Goal: Transaction & Acquisition: Purchase product/service

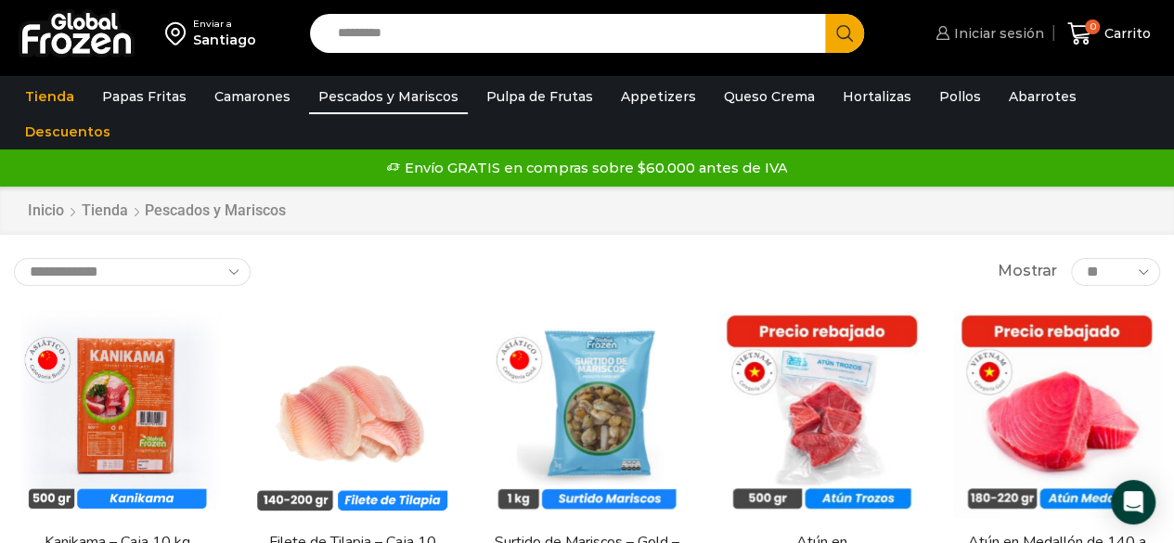
click at [1015, 42] on span "Iniciar sesión" at bounding box center [996, 33] width 95 height 19
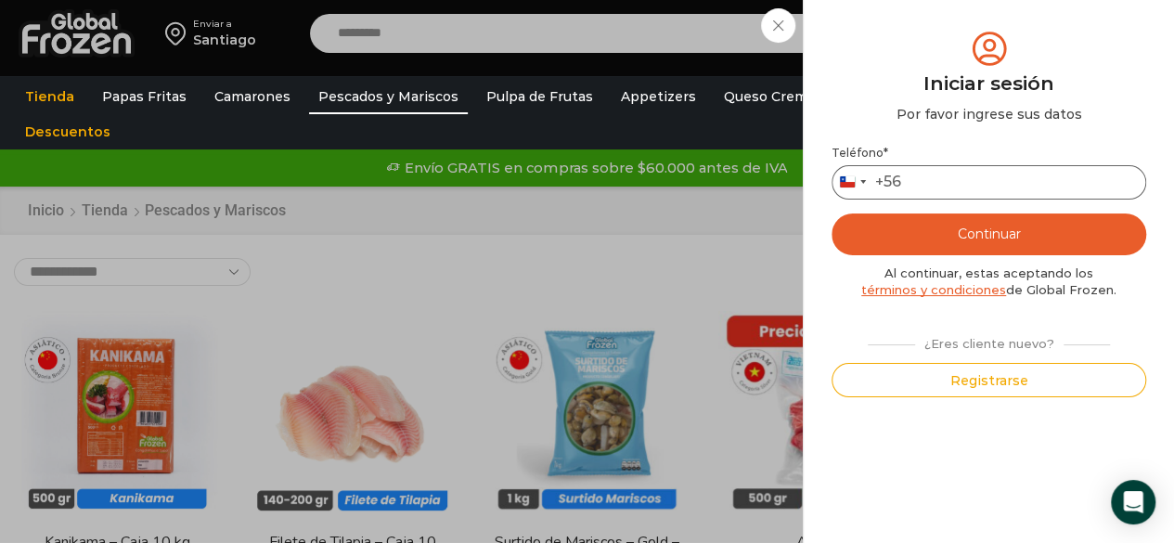
click at [920, 179] on input "Teléfono *" at bounding box center [988, 182] width 315 height 34
type input "*********"
click at [949, 216] on button "Continuar" at bounding box center [988, 234] width 315 height 42
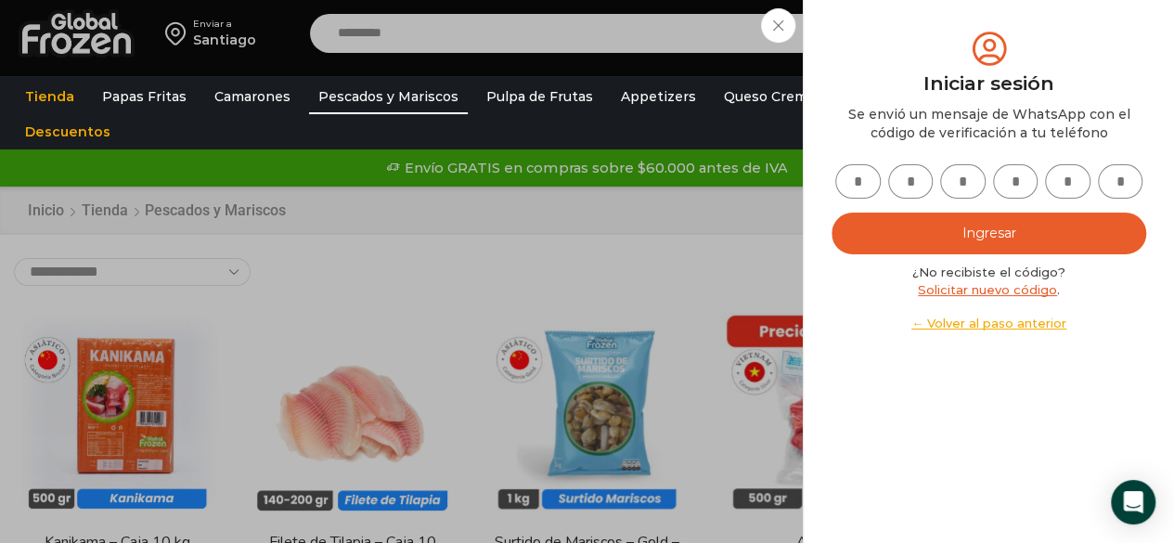
click at [863, 191] on input "text" at bounding box center [857, 181] width 45 height 34
type input "*"
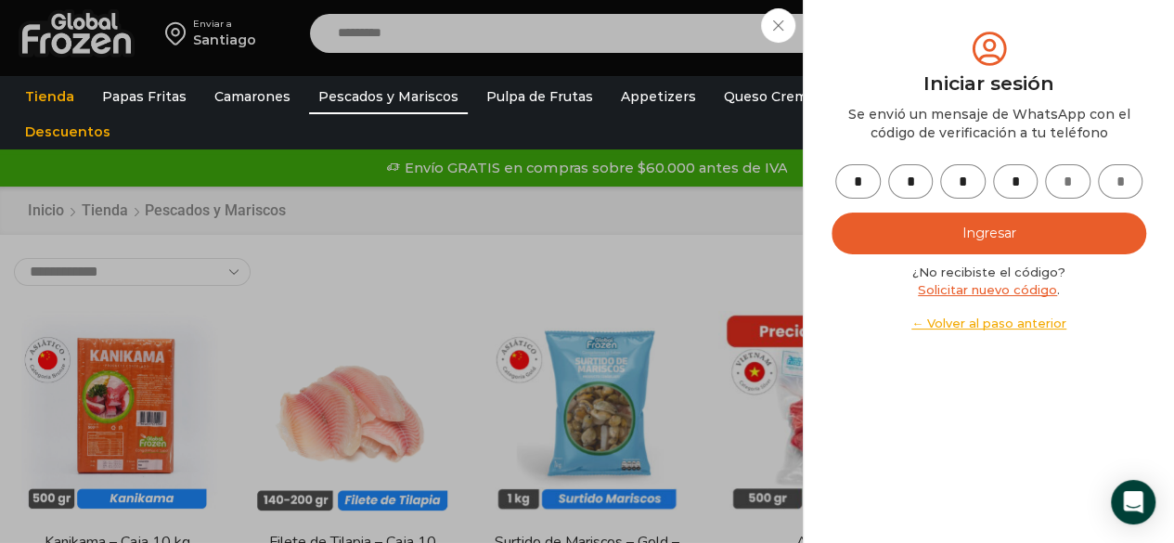
type input "*"
click at [934, 247] on button "Ingresar" at bounding box center [988, 234] width 315 height 42
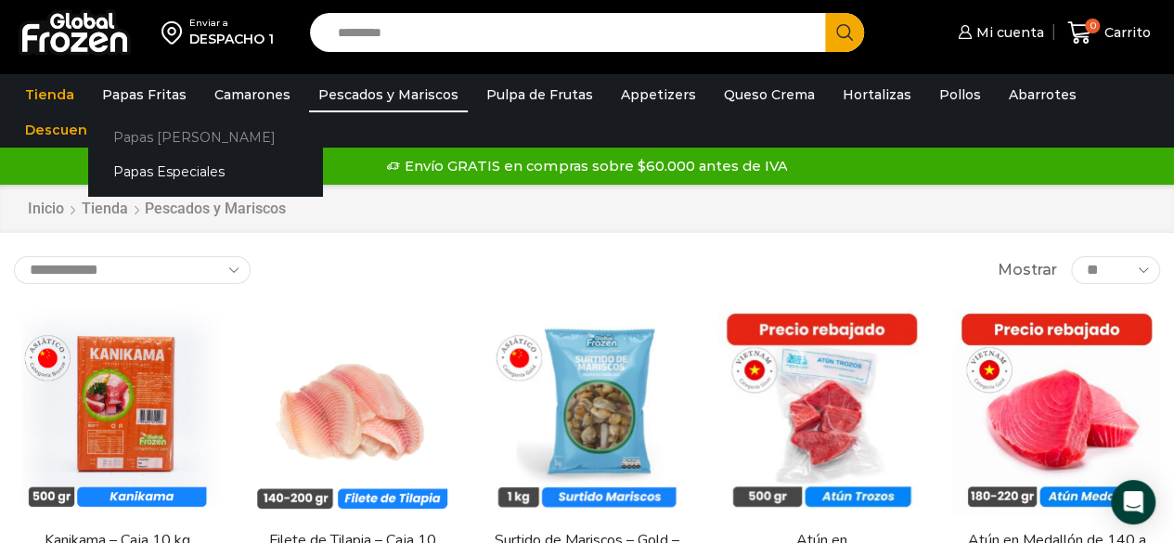
click at [171, 134] on link "Papas [PERSON_NAME]" at bounding box center [205, 137] width 234 height 34
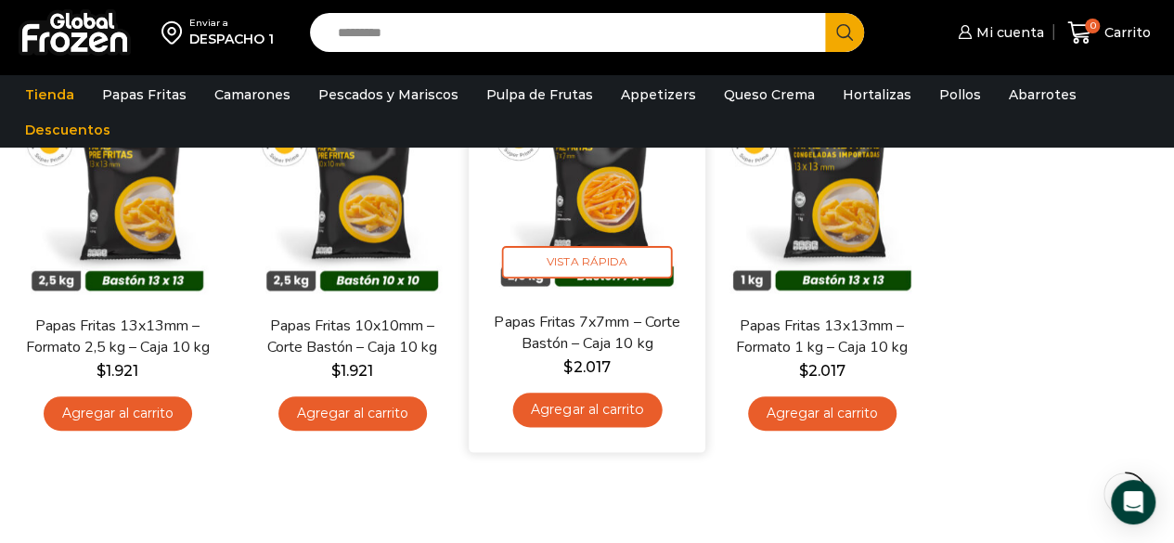
scroll to position [225, 0]
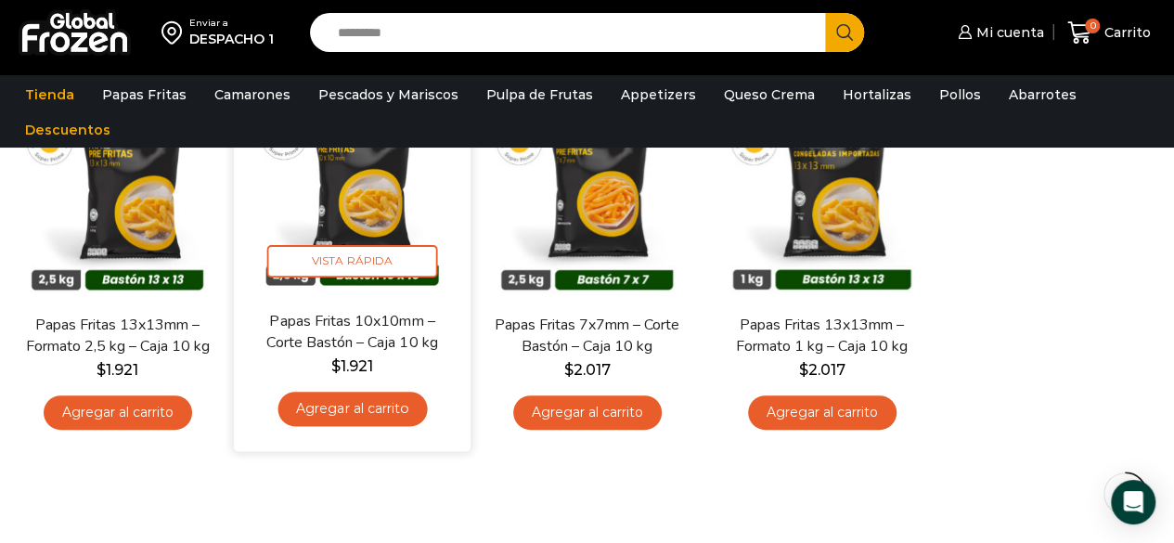
click at [413, 400] on link "Agregar al carrito" at bounding box center [351, 409] width 149 height 34
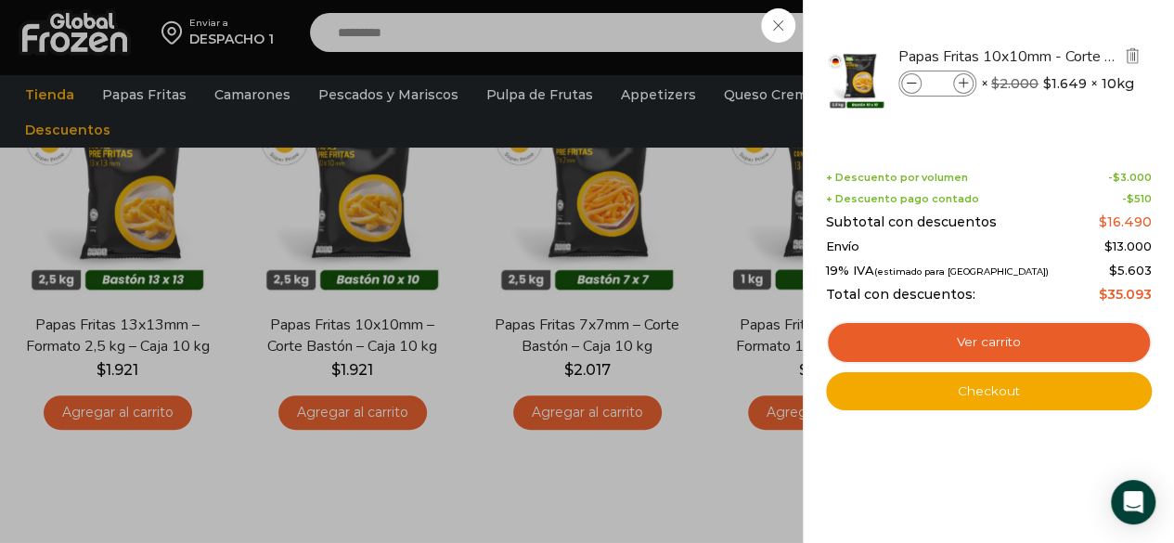
click at [958, 78] on span at bounding box center [963, 83] width 20 height 20
click at [959, 79] on icon at bounding box center [964, 84] width 10 height 10
type input "*"
click at [959, 80] on icon at bounding box center [964, 84] width 10 height 10
type input "*"
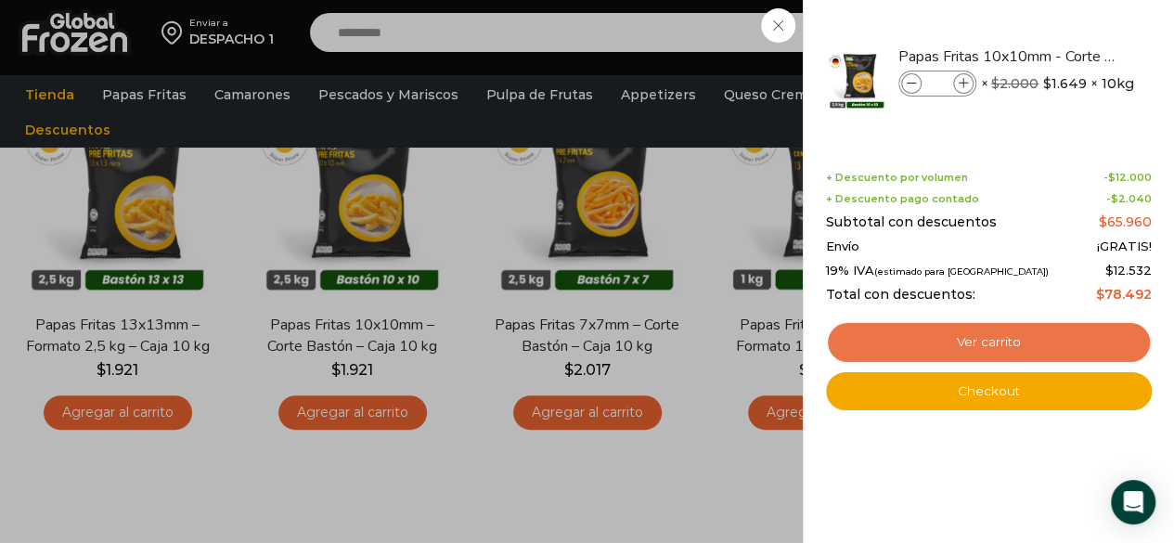
click at [965, 331] on link "Ver carrito" at bounding box center [989, 342] width 326 height 43
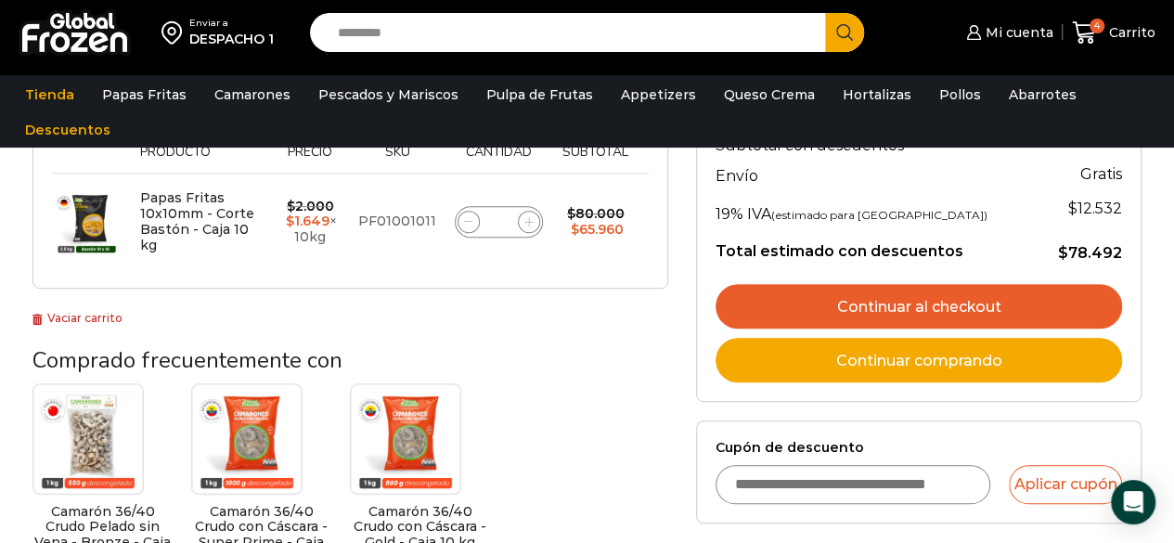
scroll to position [381, 0]
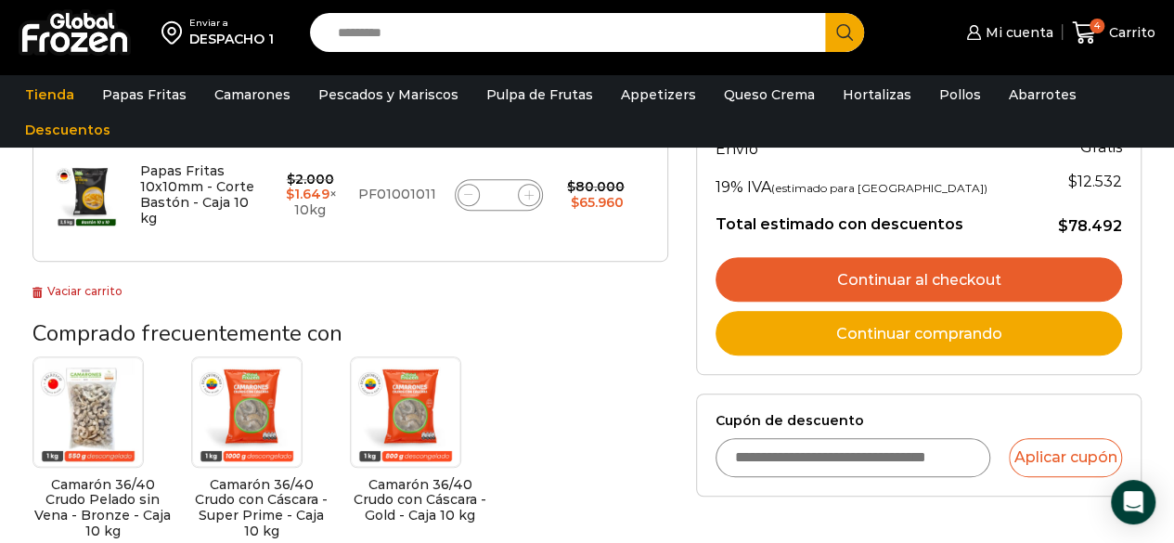
click at [942, 277] on link "Continuar al checkout" at bounding box center [918, 279] width 406 height 45
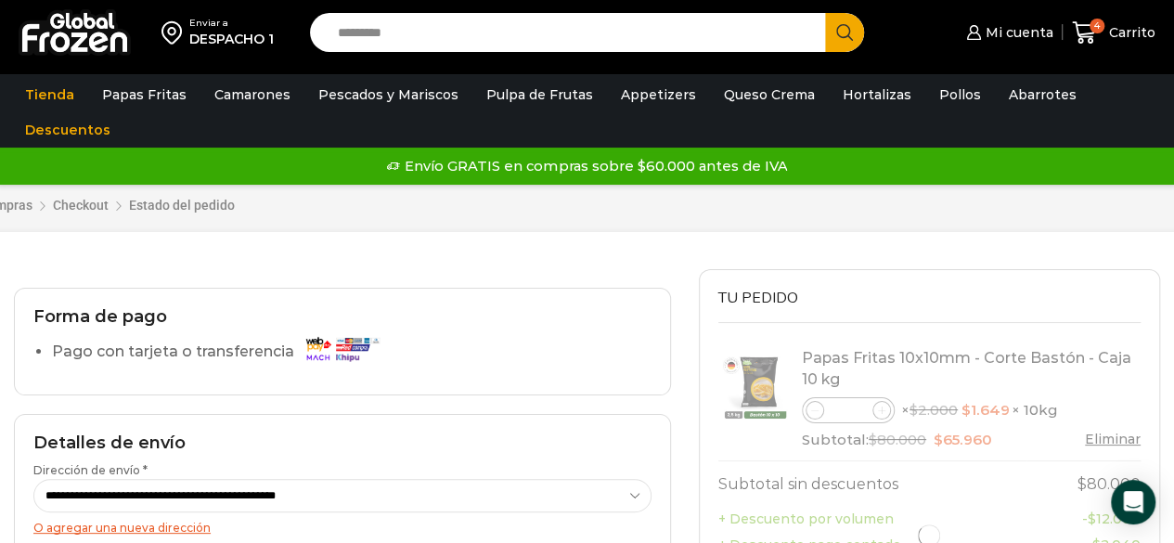
select select "*"
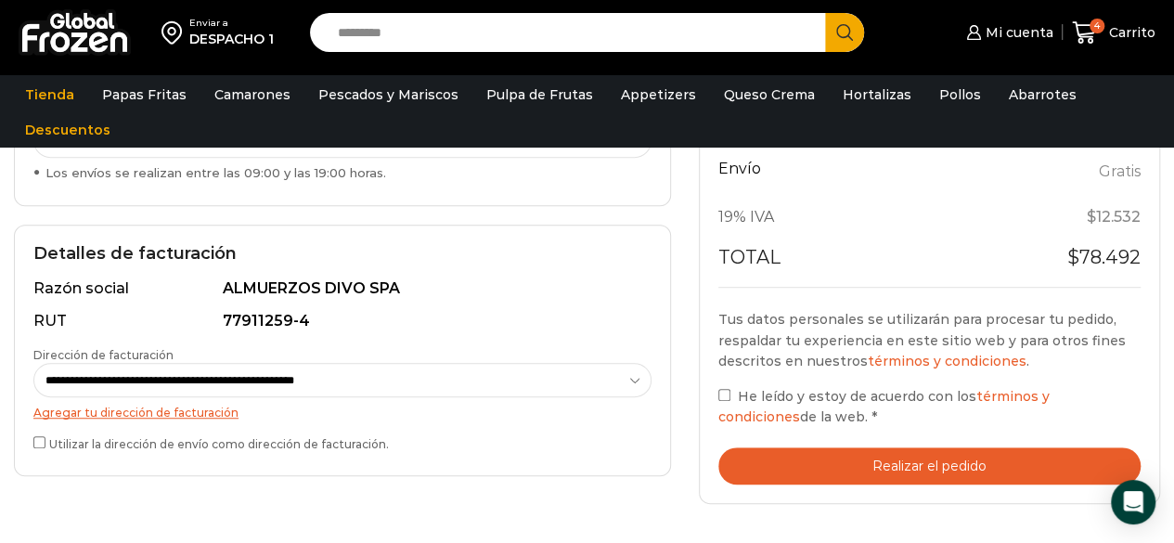
scroll to position [510, 0]
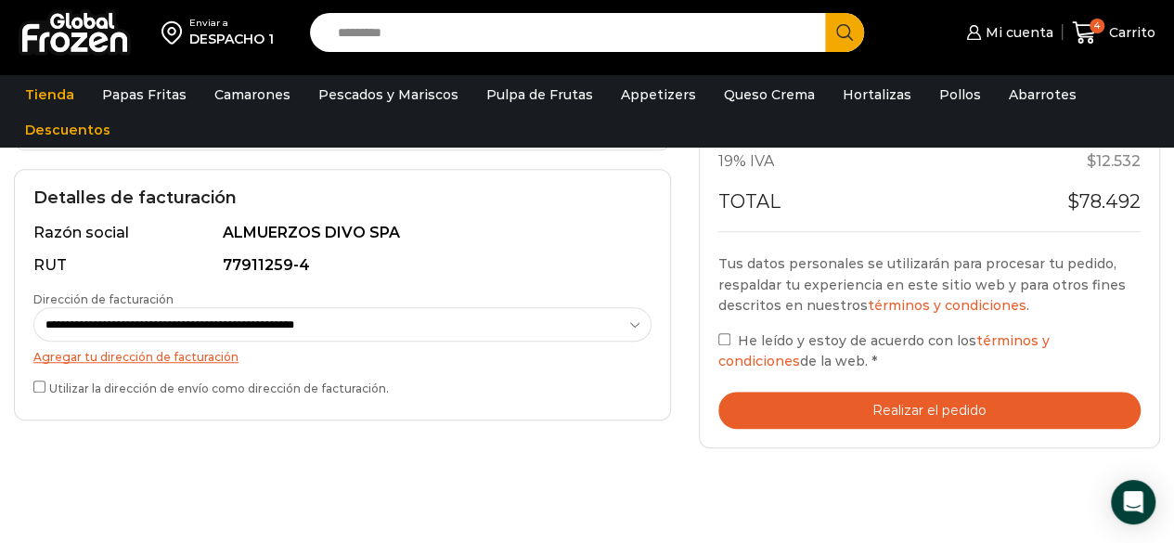
click at [766, 411] on button "Realizar el pedido" at bounding box center [929, 411] width 422 height 38
